Goal: Navigation & Orientation: Find specific page/section

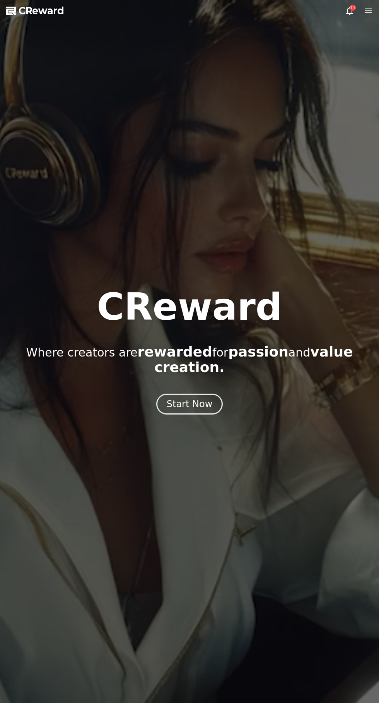
click at [196, 399] on div "Start Now" at bounding box center [190, 404] width 46 height 12
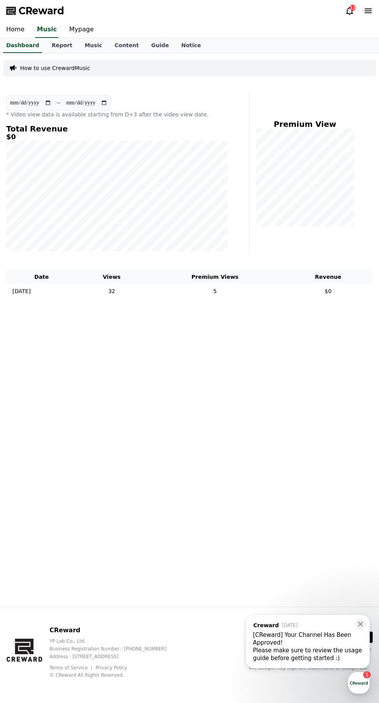
click at [108, 103] on input "**********" at bounding box center [87, 103] width 42 height 9
click at [358, 625] on icon at bounding box center [361, 624] width 8 height 8
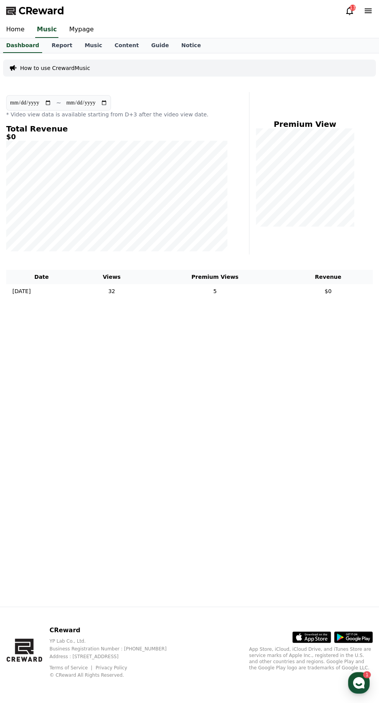
click at [68, 32] on link "Mypage" at bounding box center [81, 30] width 37 height 16
click at [63, 45] on link "Report" at bounding box center [61, 45] width 33 height 14
click at [5, 45] on link "Dashboard" at bounding box center [22, 45] width 45 height 15
click at [56, 49] on link "Report" at bounding box center [61, 45] width 33 height 15
click at [53, 45] on link "Report" at bounding box center [61, 45] width 33 height 15
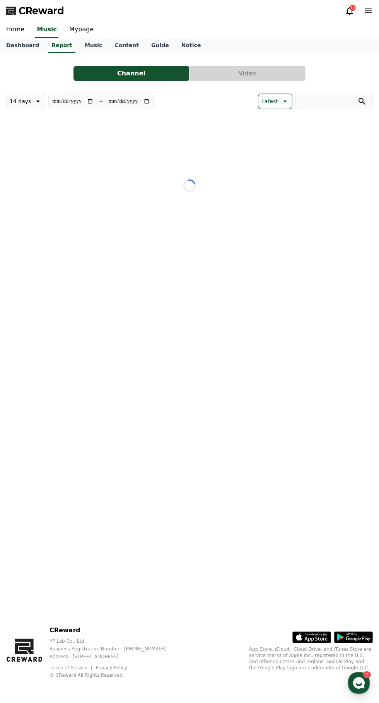
click at [94, 47] on link "Music" at bounding box center [94, 45] width 30 height 15
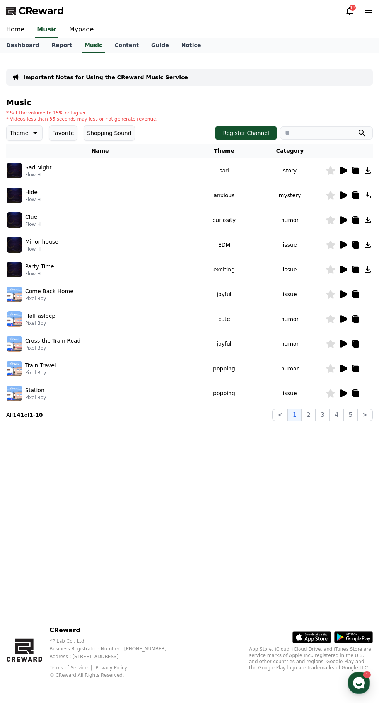
click at [54, 46] on link "Report" at bounding box center [61, 45] width 33 height 15
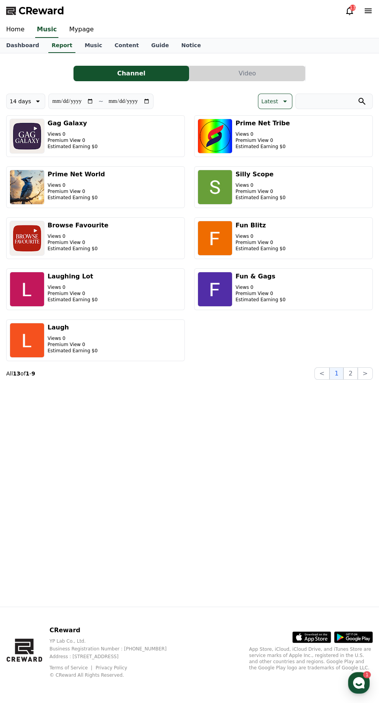
click at [230, 72] on button "Video" at bounding box center [247, 73] width 116 height 15
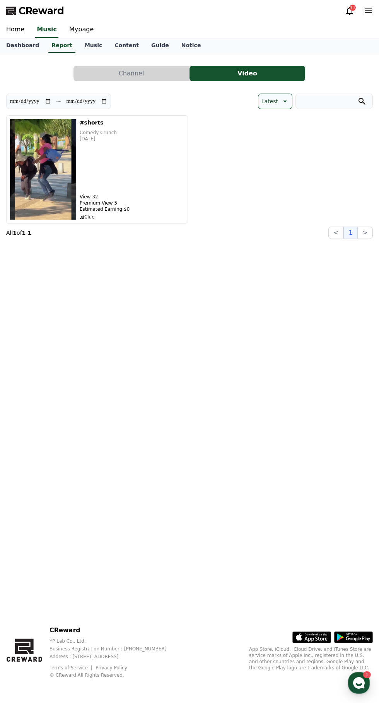
click at [110, 45] on link "Content" at bounding box center [126, 45] width 37 height 15
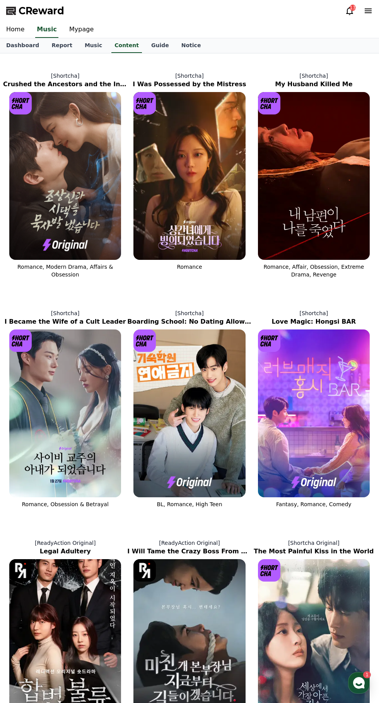
click at [145, 45] on link "Guide" at bounding box center [160, 45] width 30 height 15
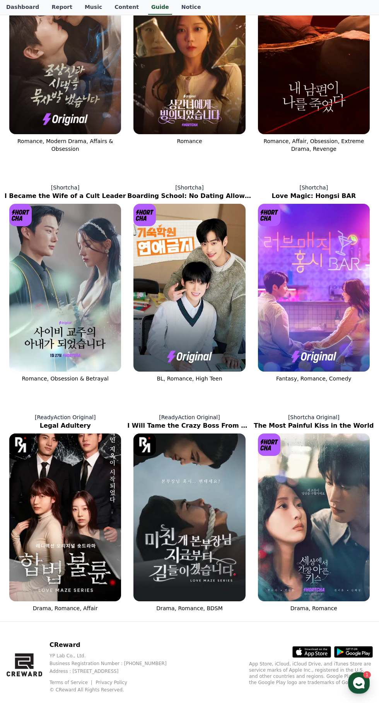
scroll to position [140, 0]
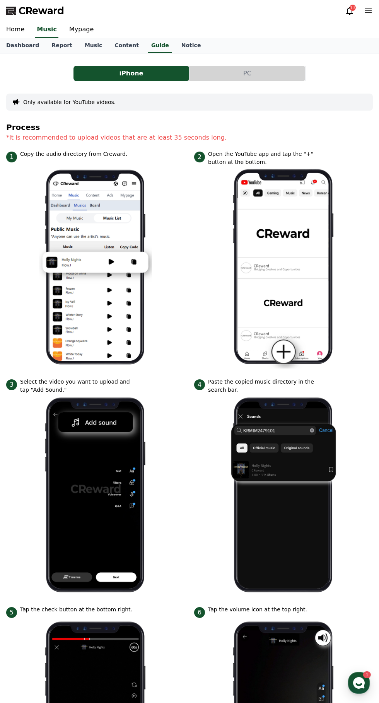
click at [71, 29] on link "Mypage" at bounding box center [81, 30] width 37 height 16
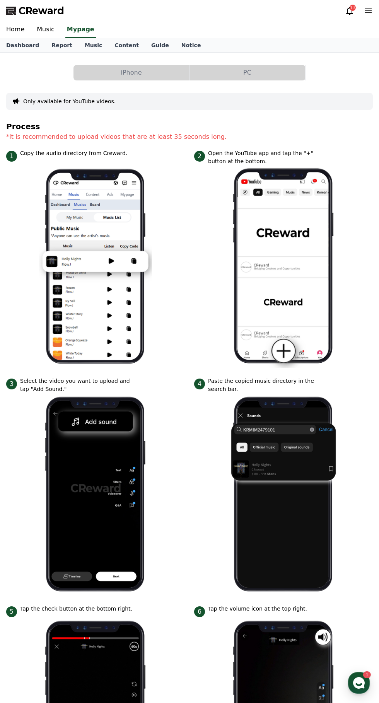
click at [16, 43] on link "Dashboard" at bounding box center [22, 45] width 45 height 14
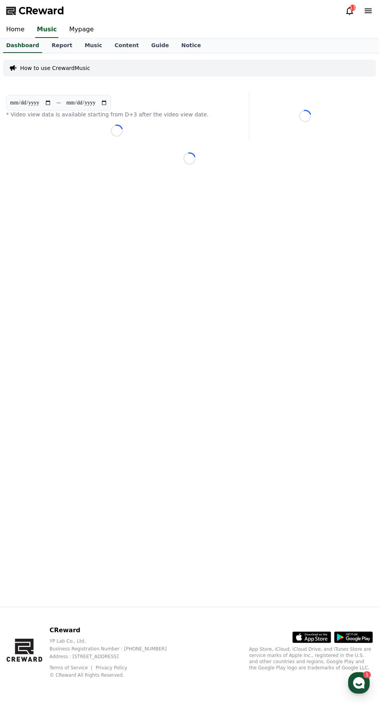
click at [63, 22] on link "Mypage" at bounding box center [81, 30] width 37 height 16
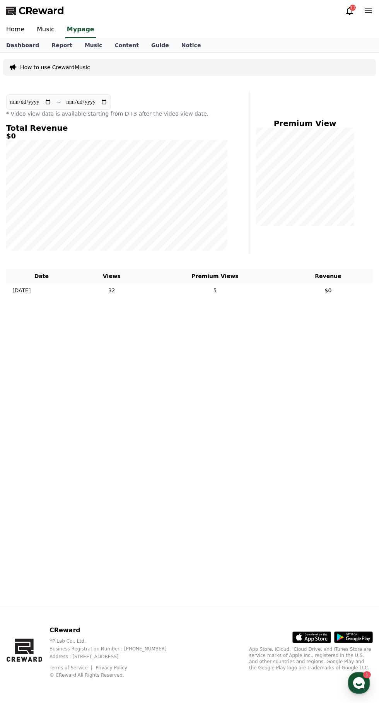
click at [43, 29] on link "Music" at bounding box center [46, 30] width 30 height 16
click at [7, 26] on link "Home" at bounding box center [15, 30] width 31 height 16
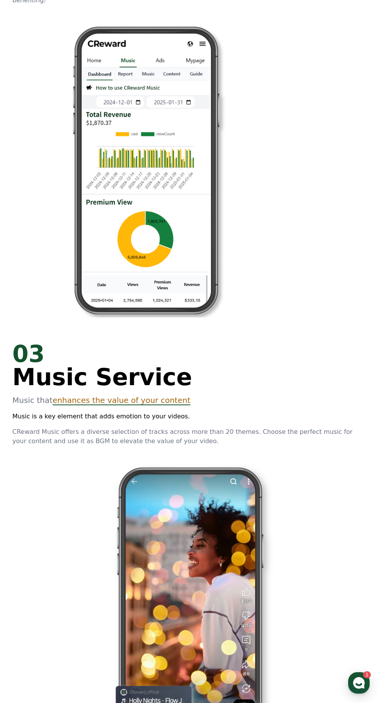
scroll to position [1330, 0]
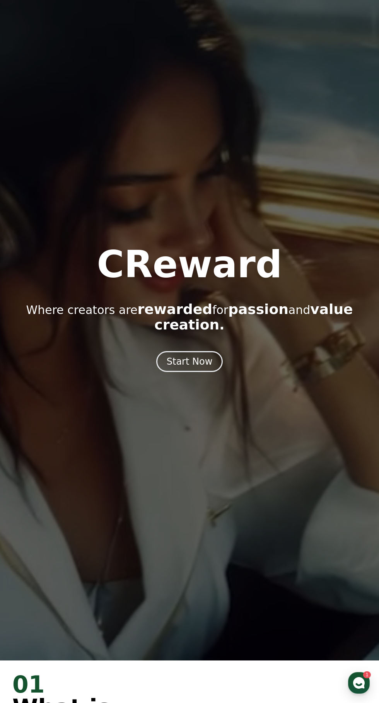
scroll to position [0, 0]
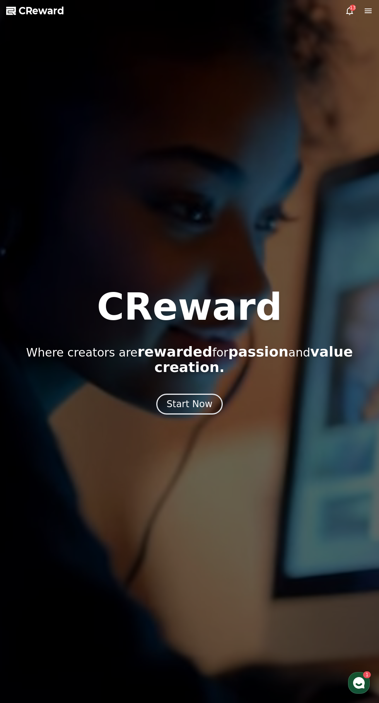
click at [368, 11] on icon at bounding box center [368, 11] width 7 height 5
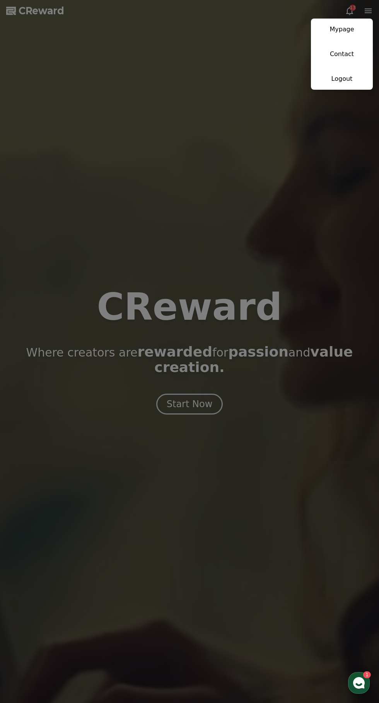
click at [335, 32] on link "Mypage" at bounding box center [342, 30] width 62 height 22
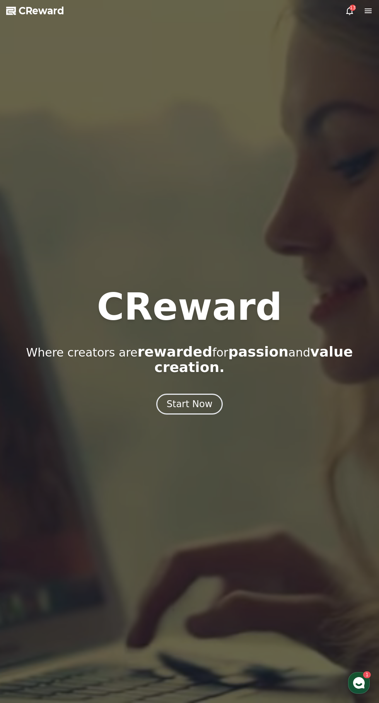
click at [10, 12] on polygon at bounding box center [11, 11] width 10 height 8
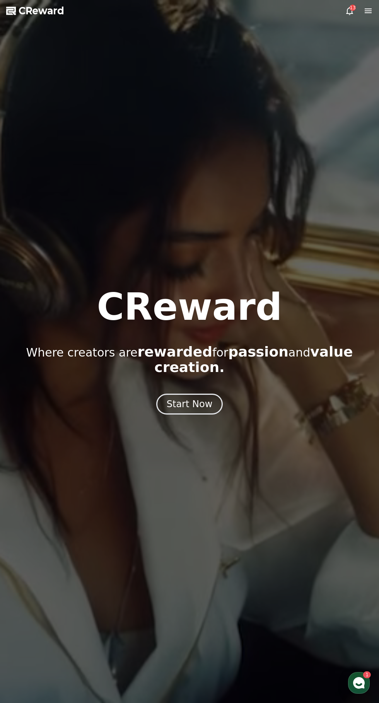
click at [368, 11] on icon at bounding box center [368, 11] width 7 height 5
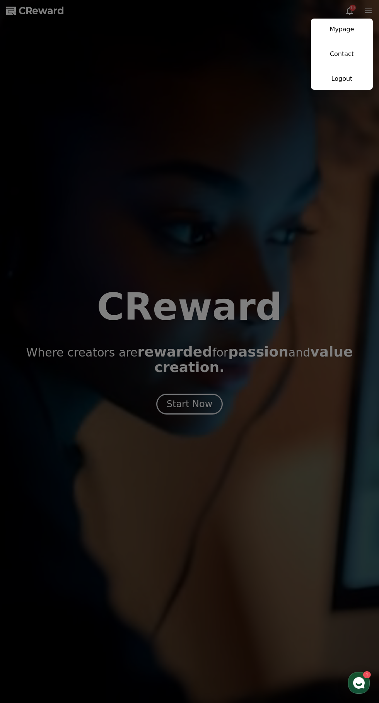
click at [350, 29] on link "Mypage" at bounding box center [342, 30] width 62 height 22
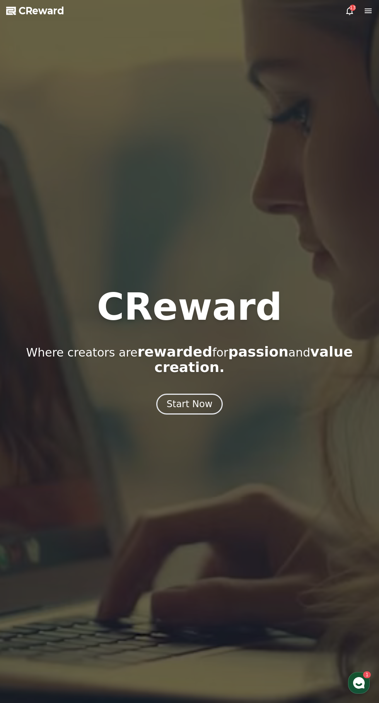
select select "**********"
